Goal: Transaction & Acquisition: Register for event/course

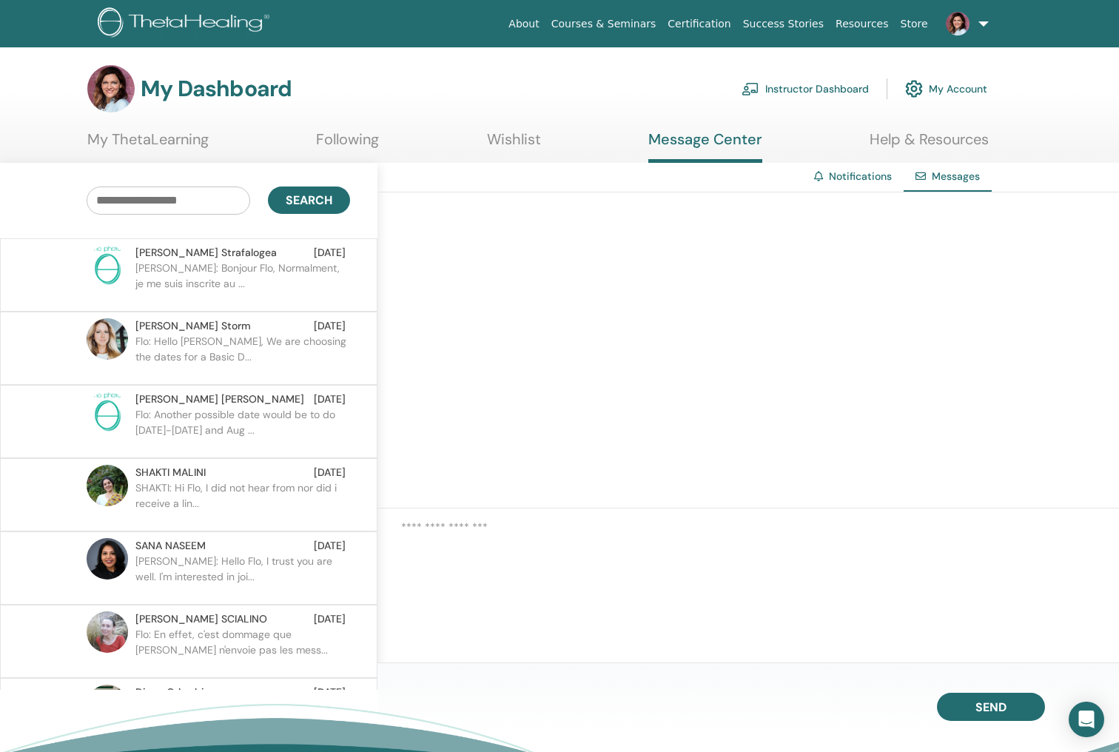
click at [837, 93] on link "Instructor Dashboard" at bounding box center [805, 89] width 127 height 33
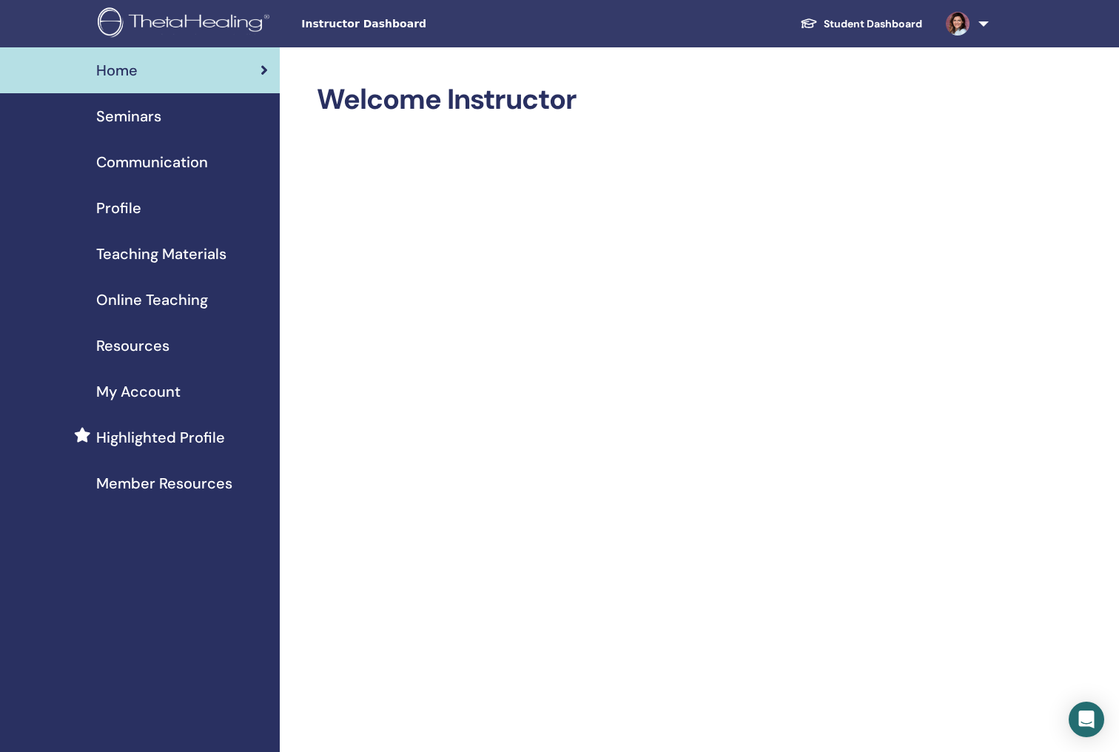
click at [118, 115] on span "Seminars" at bounding box center [128, 116] width 65 height 22
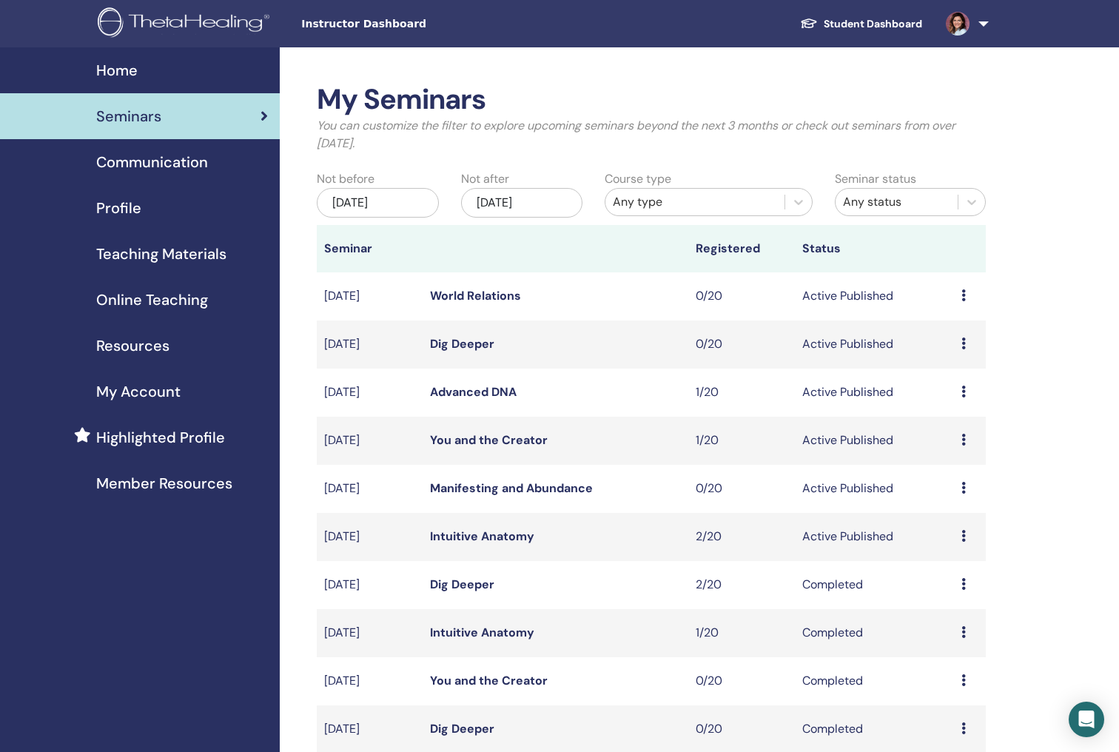
click at [846, 27] on link "Student Dashboard" at bounding box center [861, 23] width 146 height 27
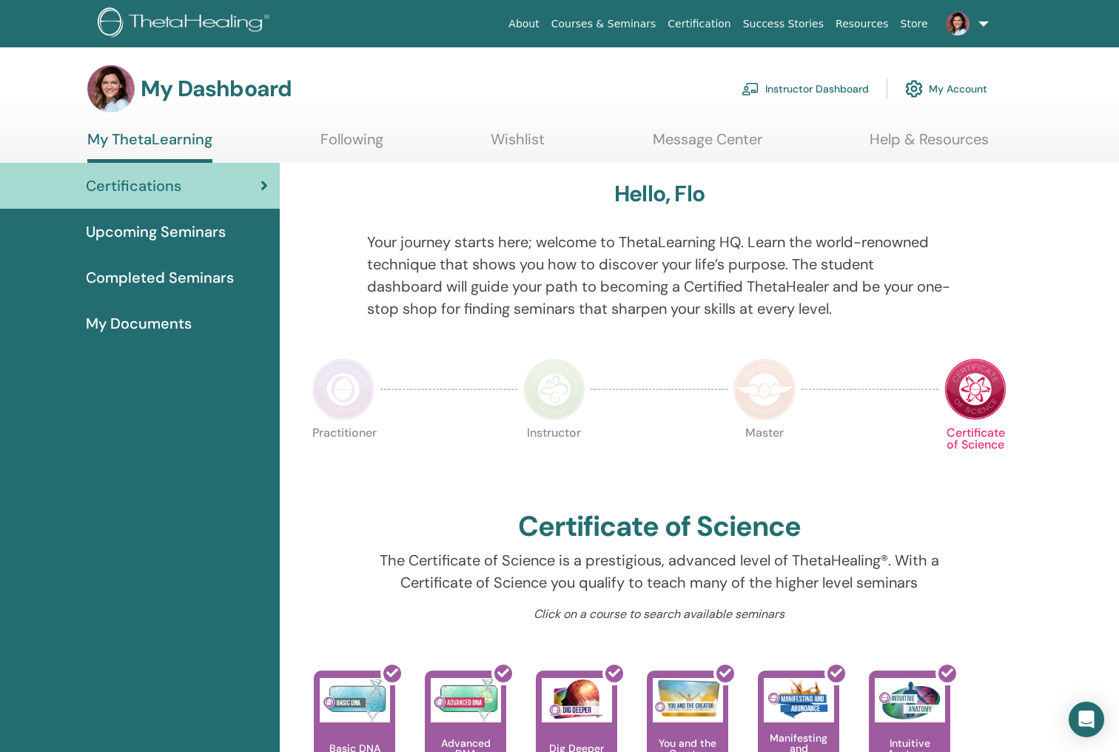
click at [194, 240] on span "Upcoming Seminars" at bounding box center [156, 232] width 140 height 22
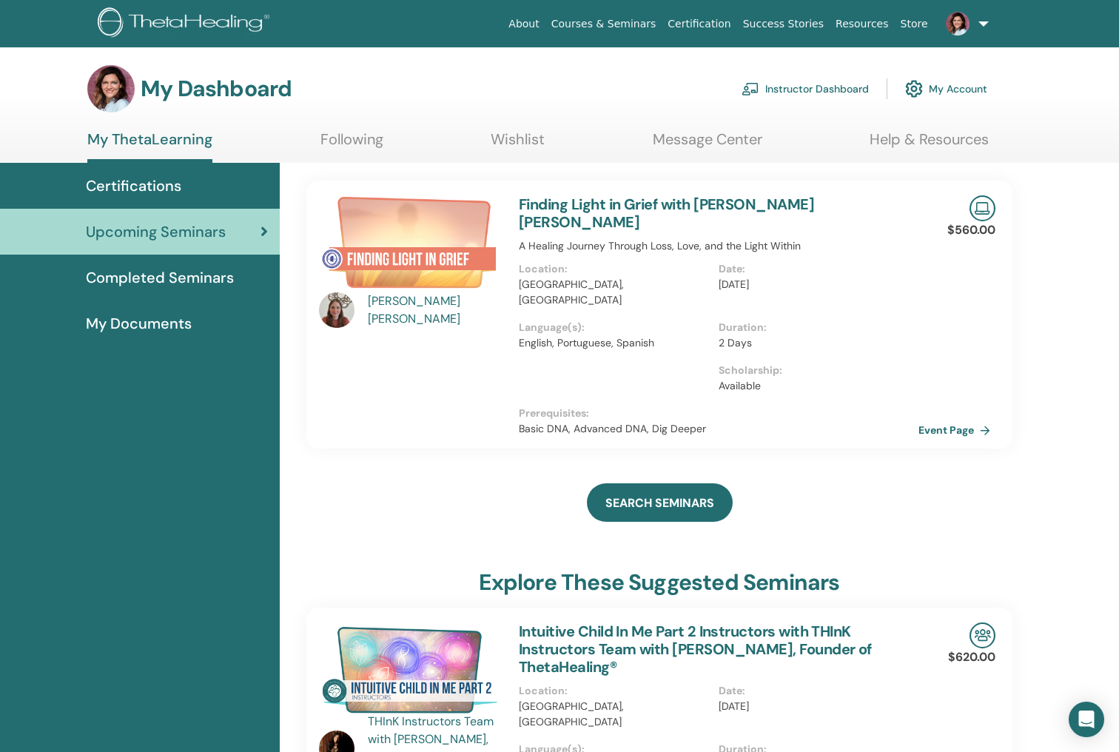
click at [409, 263] on img at bounding box center [410, 245] width 182 height 101
click at [412, 312] on div "[PERSON_NAME] [PERSON_NAME]" at bounding box center [436, 310] width 137 height 36
click at [641, 198] on link "Finding Light in Grief with [PERSON_NAME] [PERSON_NAME]" at bounding box center [666, 213] width 295 height 37
click at [956, 419] on link "Event Page" at bounding box center [960, 430] width 78 height 22
